Goal: Ask a question

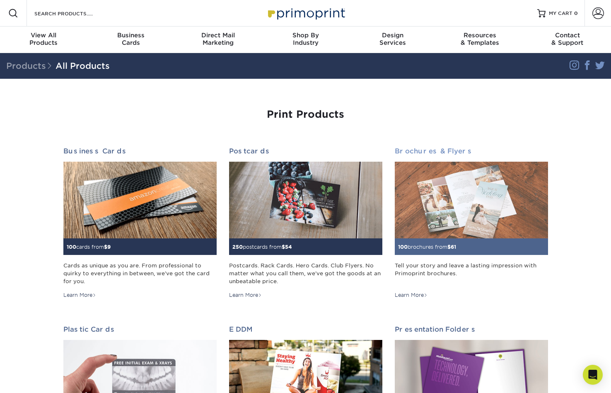
click at [427, 201] on img at bounding box center [471, 200] width 153 height 77
click at [426, 201] on img at bounding box center [471, 200] width 153 height 77
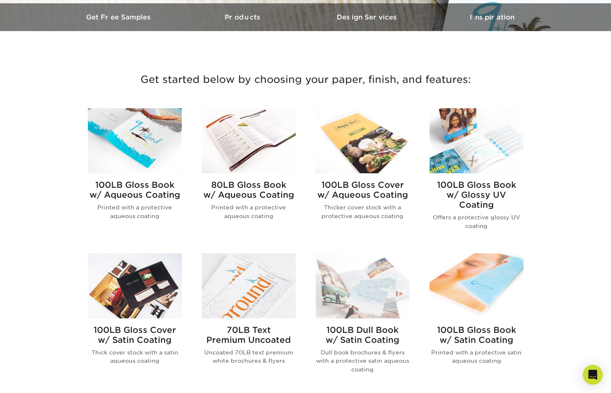
scroll to position [263, 0]
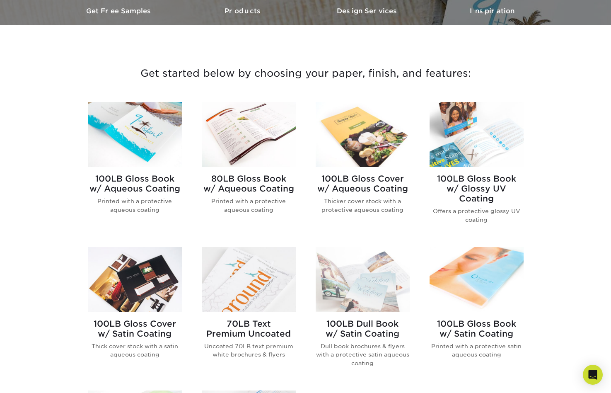
click at [135, 180] on h2 "100LB Gloss Book w/ Aqueous Coating" at bounding box center [135, 184] width 94 height 20
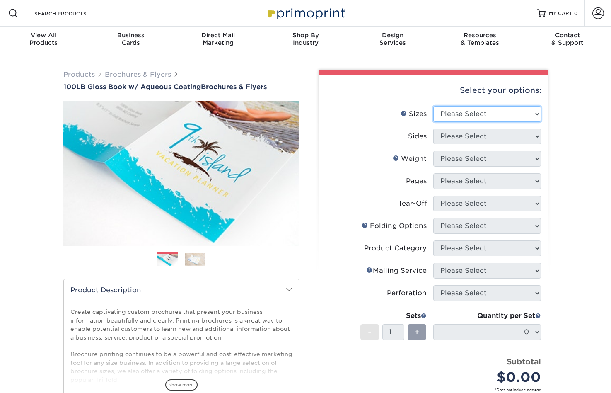
click at [459, 115] on select "Please Select 3.5" x 8.5" 3.5" x 11" 3.67" x 8.5" 4" x 6" 4" x 8.5" 4" x 9" 4" …" at bounding box center [487, 114] width 108 height 16
click at [460, 112] on select "Please Select 3.5" x 8.5" 3.5" x 11" 3.67" x 8.5" 4" x 6" 4" x 8.5" 4" x 9" 4" …" at bounding box center [487, 114] width 108 height 16
select select "5.50x8.50"
click at [433, 106] on select "Please Select 3.5" x 8.5" 3.5" x 11" 3.67" x 8.5" 4" x 6" 4" x 8.5" 4" x 9" 4" …" at bounding box center [487, 114] width 108 height 16
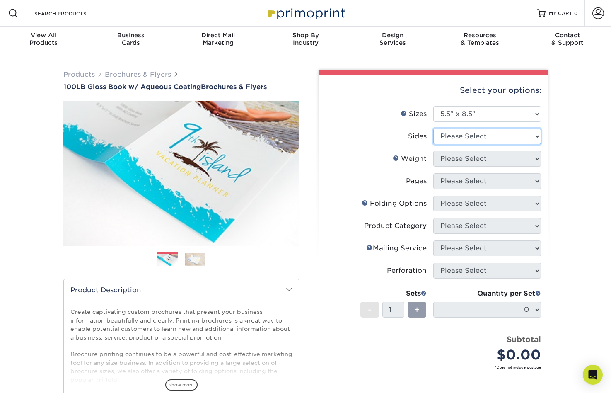
click at [465, 137] on select "Please Select Print Both Sides Print Front Only" at bounding box center [487, 136] width 108 height 16
select select "13abbda7-1d64-4f25-8bb2-c179b224825d"
click at [433, 128] on select "Please Select Print Both Sides Print Front Only" at bounding box center [487, 136] width 108 height 16
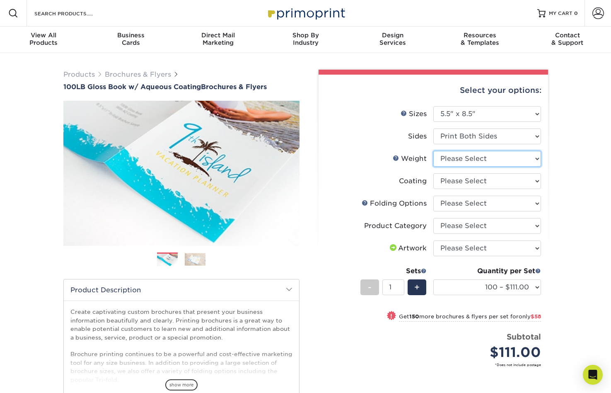
click at [460, 157] on select "Please Select 100LB" at bounding box center [487, 159] width 108 height 16
select select "100LB"
click at [433, 151] on select "Please Select 100LB" at bounding box center [487, 159] width 108 height 16
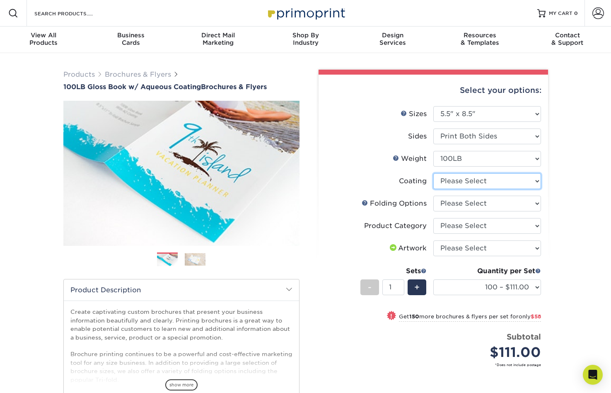
click at [454, 181] on select at bounding box center [487, 181] width 108 height 16
select select "d41dab50-ff65-4f4f-bb17-2afe4d36ae33"
click at [433, 173] on select at bounding box center [487, 181] width 108 height 16
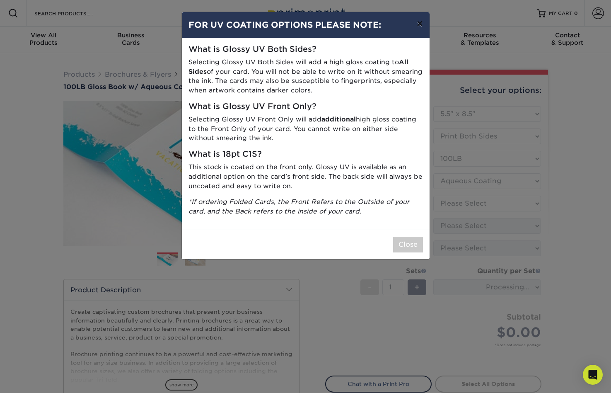
click at [419, 23] on button "×" at bounding box center [419, 23] width 19 height 23
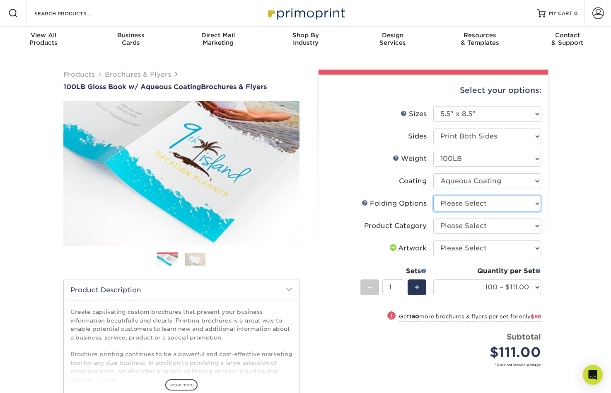
click at [457, 205] on select "Please Select FLAT - No Folding Tri-Fold / Letter Fold Z-Fold Half-Fold" at bounding box center [487, 203] width 108 height 16
select select "9b1d5825-34d1-4721-9874-ed79abb003d7"
click at [433, 195] on select "Please Select FLAT - No Folding Tri-Fold / Letter Fold Z-Fold Half-Fold" at bounding box center [487, 203] width 108 height 16
click at [461, 224] on select "Please Select Flyers and Brochures" at bounding box center [487, 226] width 108 height 16
select select "1a668080-6b7c-4174-b399-2c3833b27ef4"
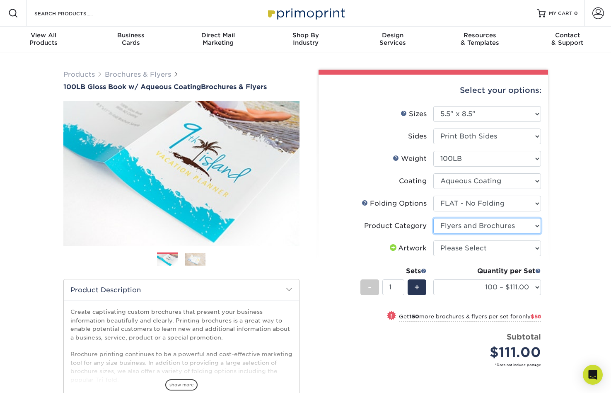
click at [433, 218] on select "Please Select Flyers and Brochures" at bounding box center [487, 226] width 108 height 16
click at [460, 247] on select "Please Select I will upload files I need a design - $175" at bounding box center [487, 248] width 108 height 16
select select "upload"
click at [433, 240] on select "Please Select I will upload files I need a design - $175" at bounding box center [487, 248] width 108 height 16
click at [518, 288] on select "100 – $111.00 250 – $169.00 500 – $180.00 1000 – $187.00 2000 – $219.00 2500 – …" at bounding box center [487, 287] width 108 height 16
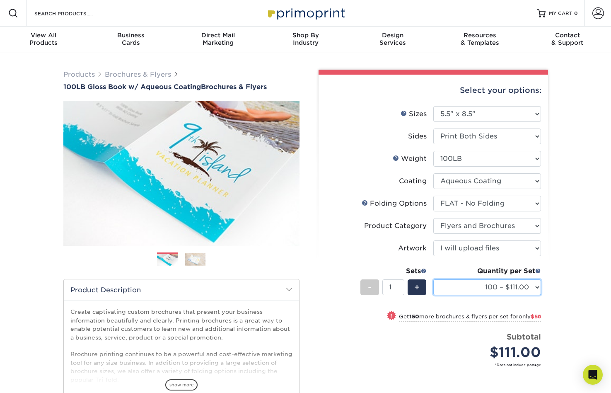
select select "250 – $169.00"
click at [433, 279] on select "100 – $111.00 250 – $169.00 500 – $180.00 1000 – $187.00 2000 – $219.00 2500 – …" at bounding box center [487, 287] width 108 height 16
click at [590, 379] on div "Open Intercom Messenger" at bounding box center [593, 375] width 22 height 22
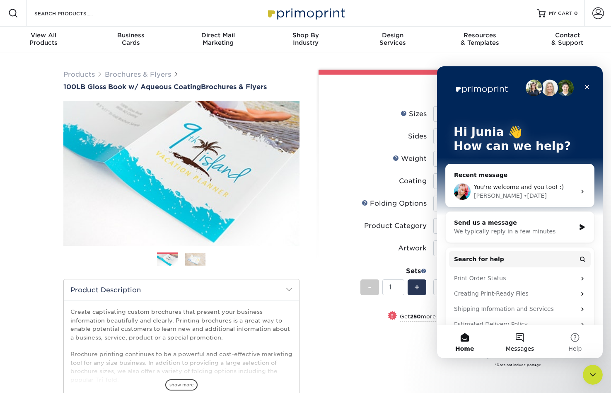
click at [519, 338] on button "Messages" at bounding box center [519, 341] width 55 height 33
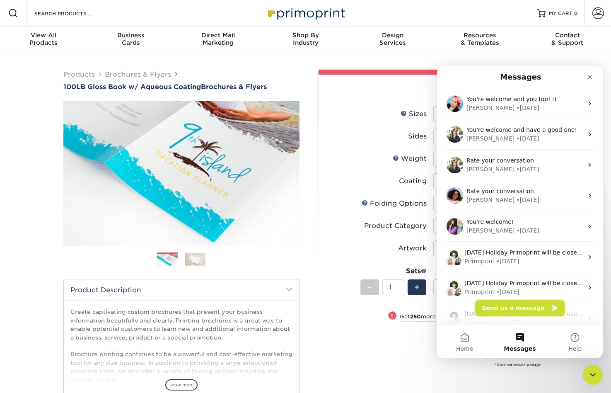
click at [514, 311] on button "Send us a message" at bounding box center [519, 307] width 89 height 17
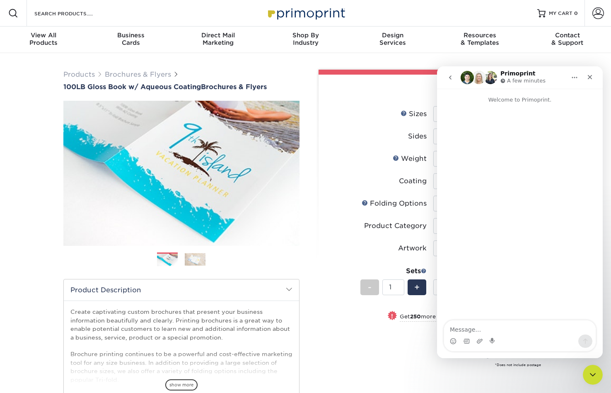
click at [491, 330] on textarea "Message…" at bounding box center [520, 327] width 152 height 14
type textarea "Hello, Just to make sure. For flyers, when I print both sides, I can have diffe…"
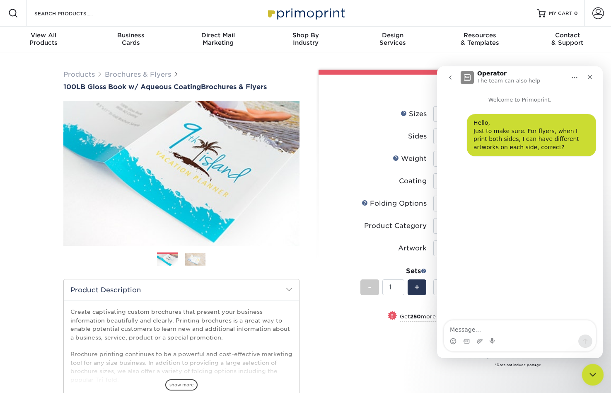
click at [593, 376] on icon "Close Intercom Messenger" at bounding box center [591, 373] width 10 height 10
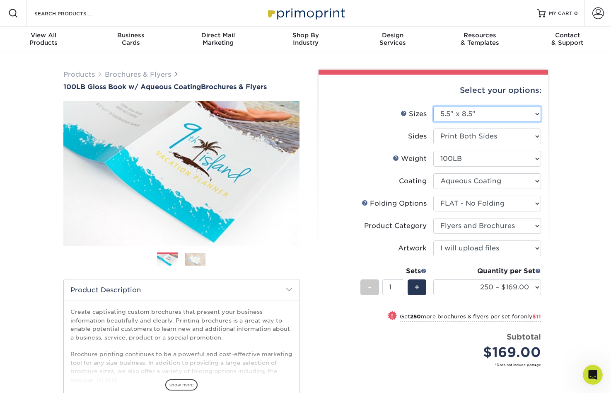
click at [479, 113] on select "Please Select 3.5" x 8.5" 3.5" x 11" 3.67" x 8.5" 4" x 6" 4" x 8.5" 4" x 9" 4" …" at bounding box center [487, 114] width 108 height 16
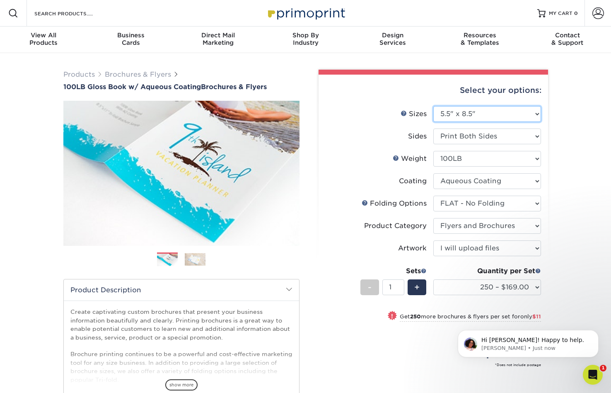
select select "8.50x11.00"
click at [433, 106] on select "Please Select 3.5" x 8.5" 3.5" x 11" 3.67" x 8.5" 4" x 6" 4" x 8.5" 4" x 9" 4" …" at bounding box center [487, 114] width 108 height 16
select select "-1"
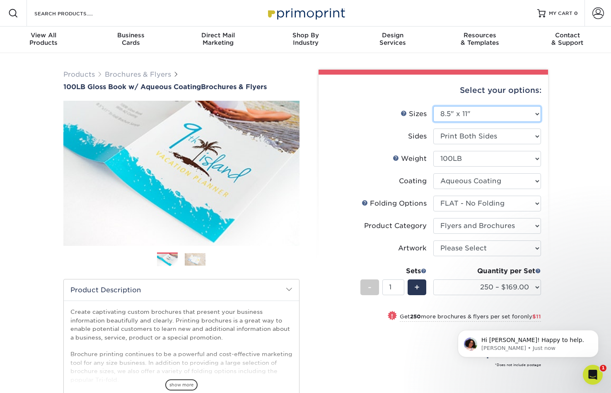
select select "-1"
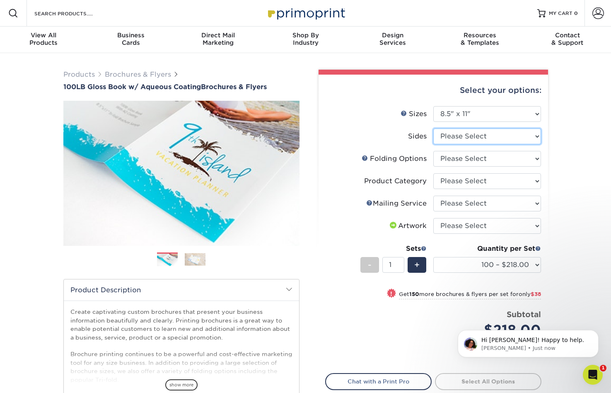
click at [493, 133] on select "Please Select Print Both Sides Print Front Only" at bounding box center [487, 136] width 108 height 16
select select "13abbda7-1d64-4f25-8bb2-c179b224825d"
click at [433, 128] on select "Please Select Print Both Sides Print Front Only" at bounding box center [487, 136] width 108 height 16
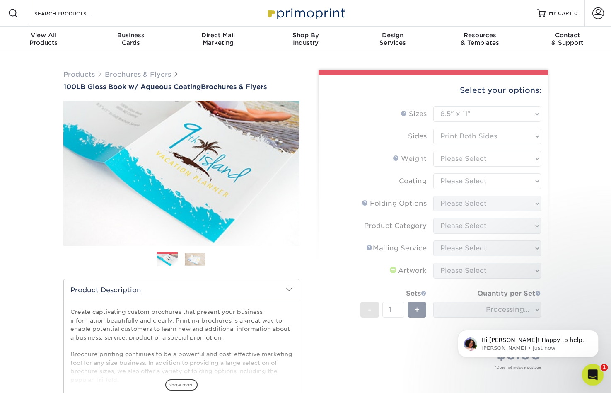
click at [594, 374] on icon "Open Intercom Messenger" at bounding box center [592, 373] width 14 height 14
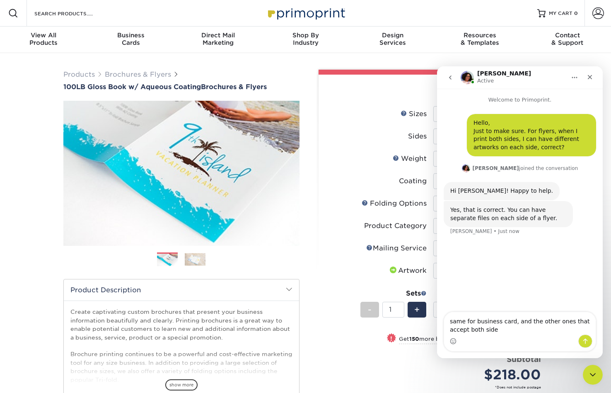
type textarea "same for business card, and the other ones that accept both side?"
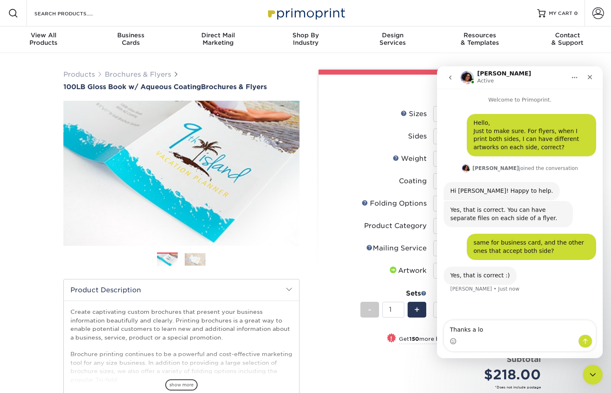
type textarea "Thanks a lot"
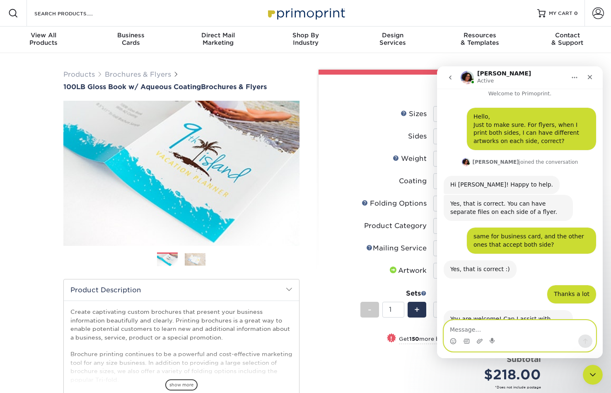
scroll to position [39, 0]
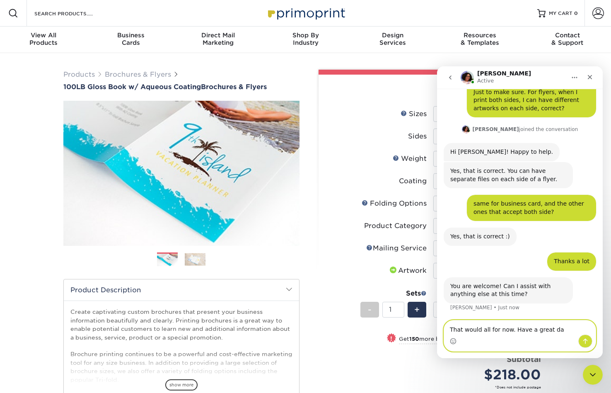
type textarea "That would all for now. Have a great day"
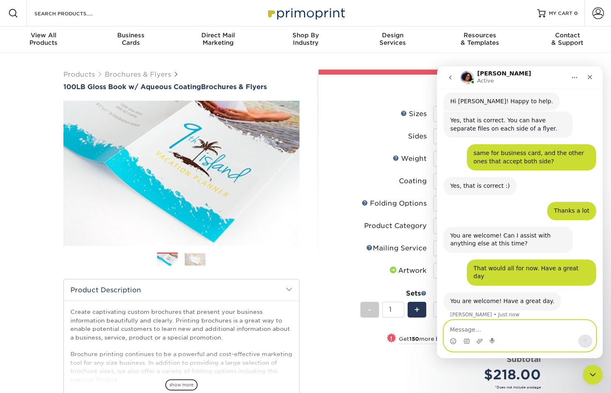
scroll to position [89, 0]
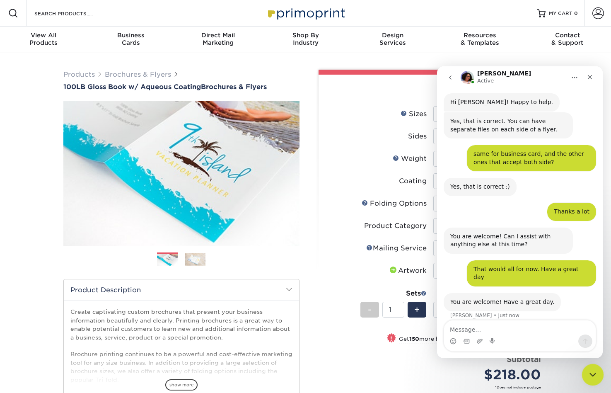
click at [590, 374] on icon "Close Intercom Messenger" at bounding box center [591, 373] width 10 height 10
